Goal: Find specific page/section: Find specific page/section

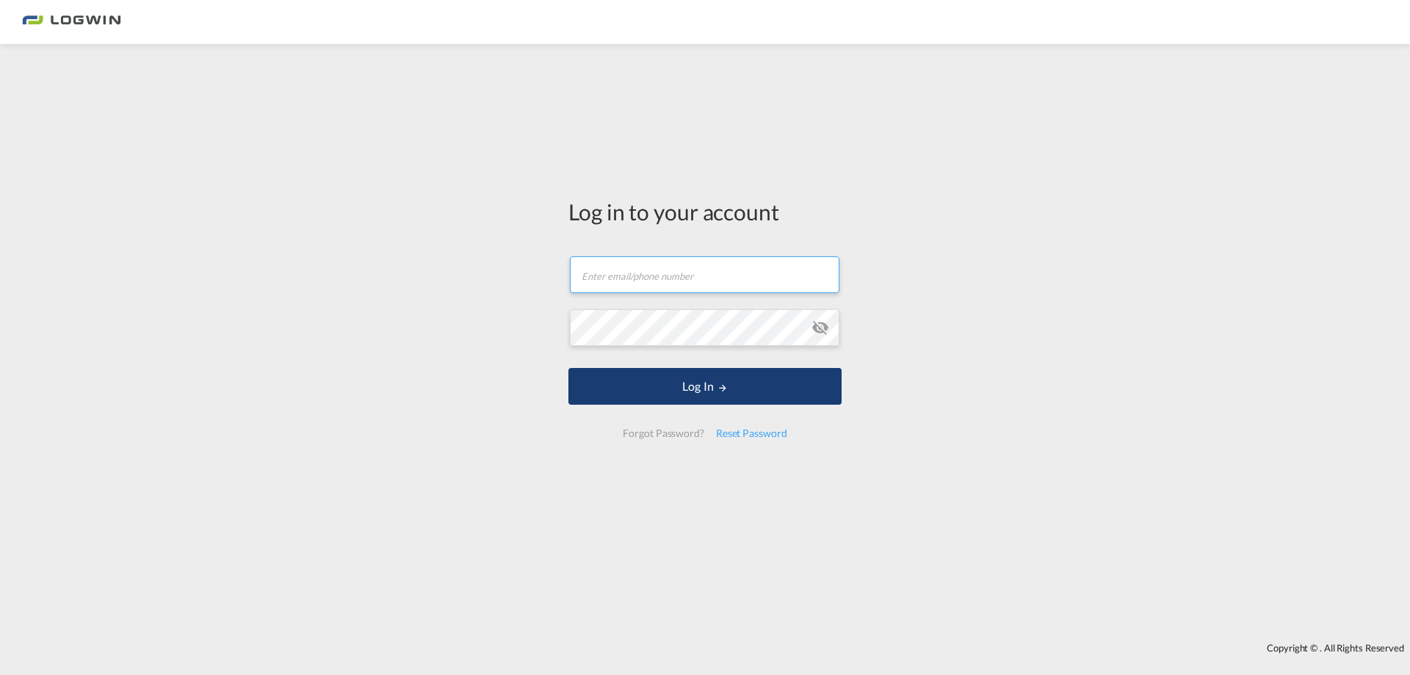
type input "[PERSON_NAME][EMAIL_ADDRESS][PERSON_NAME][DOMAIN_NAME]"
click at [794, 379] on button "Log In" at bounding box center [704, 386] width 273 height 37
